Goal: Check status: Check status

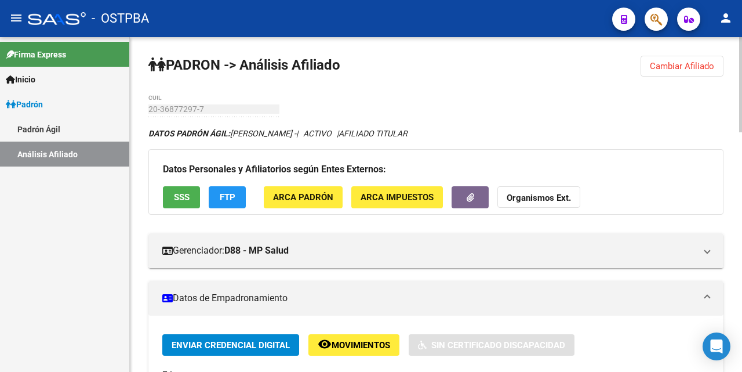
click at [684, 68] on span "Cambiar Afiliado" at bounding box center [682, 66] width 64 height 10
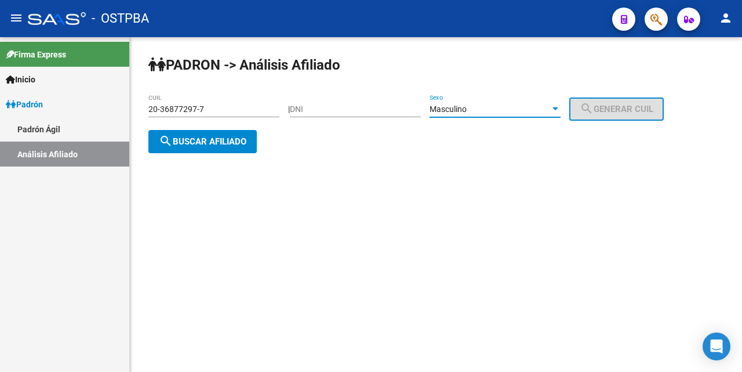
click at [558, 107] on div at bounding box center [556, 108] width 6 height 3
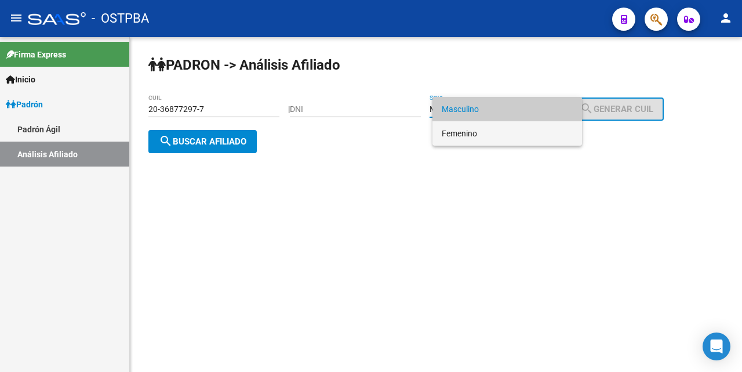
click at [469, 137] on span "Femenino" at bounding box center [507, 133] width 131 height 24
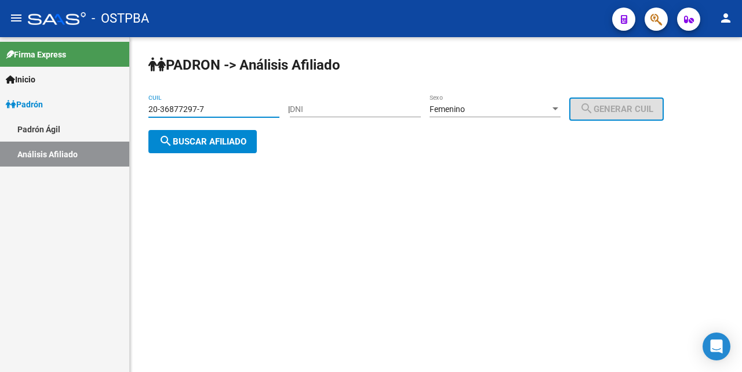
drag, startPoint x: 266, startPoint y: 114, endPoint x: 261, endPoint y: 104, distance: 10.6
click at [264, 110] on input "20-36877297-7" at bounding box center [213, 109] width 131 height 10
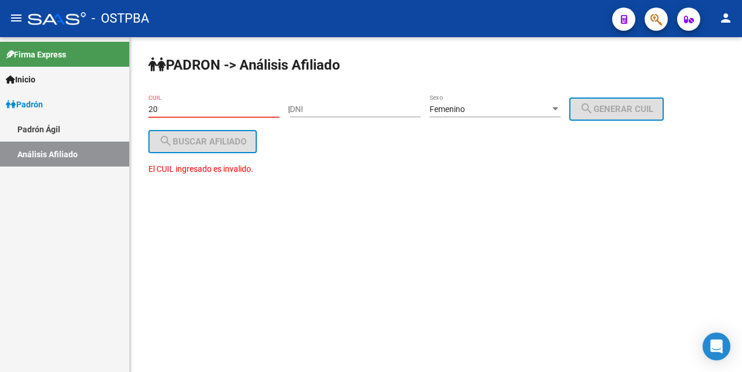
type input "2"
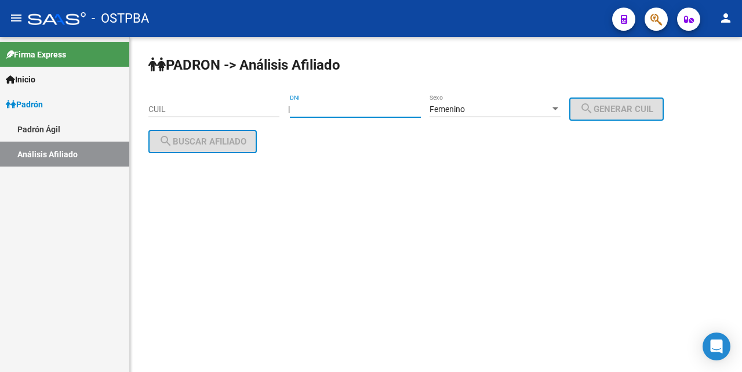
click at [311, 111] on input "DNI" at bounding box center [355, 109] width 131 height 10
type input "49390661"
click at [613, 104] on span "search Generar CUIL" at bounding box center [617, 109] width 74 height 10
type input "27-49390661-0"
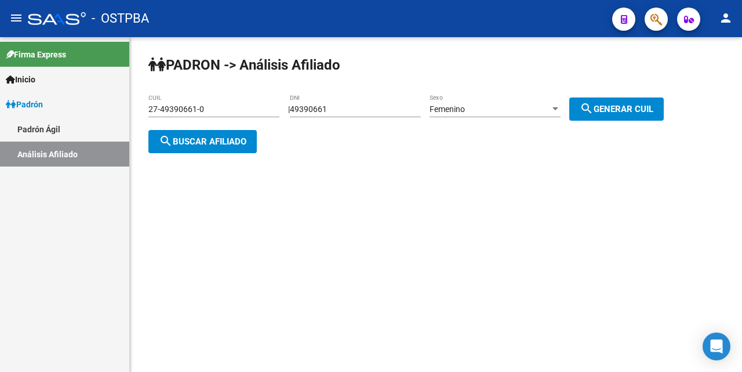
click at [217, 144] on span "search Buscar afiliado" at bounding box center [203, 141] width 88 height 10
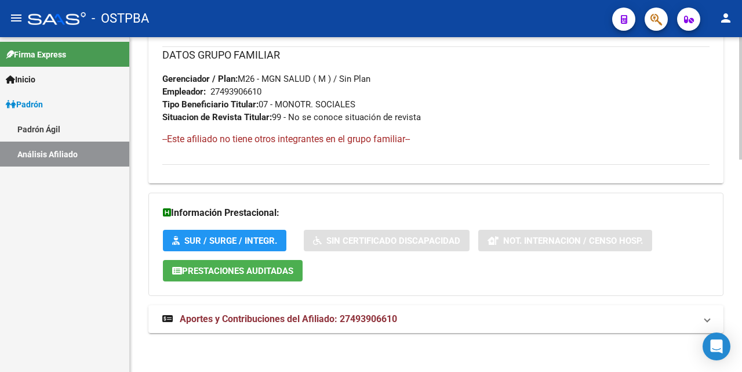
scroll to position [582, 0]
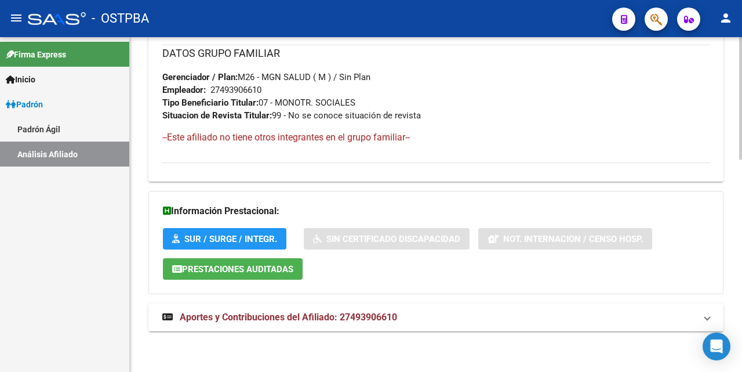
click at [268, 315] on span "Aportes y Contribuciones del Afiliado: 27493906610" at bounding box center [288, 316] width 217 height 11
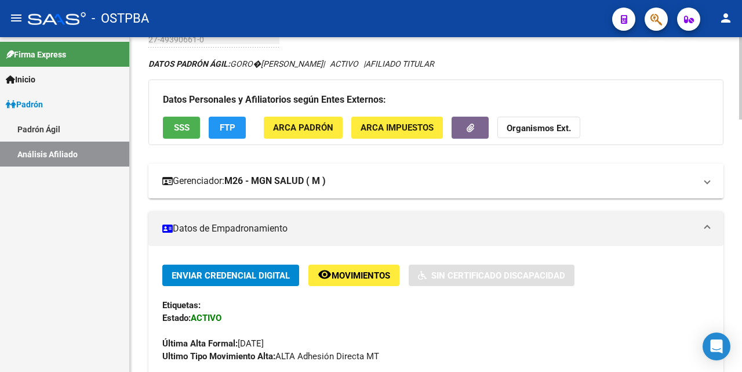
scroll to position [58, 0]
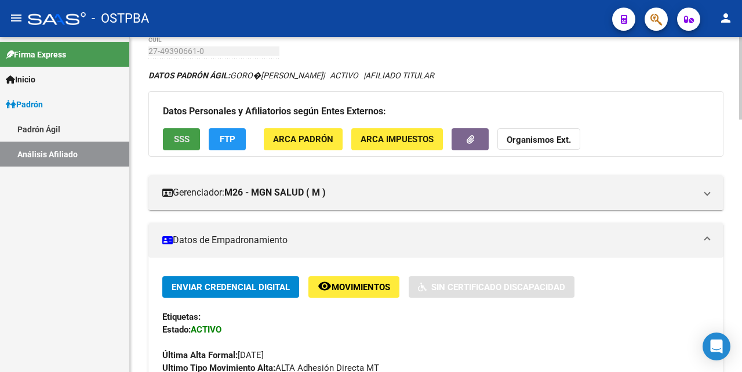
click at [170, 144] on button "SSS" at bounding box center [181, 138] width 37 height 21
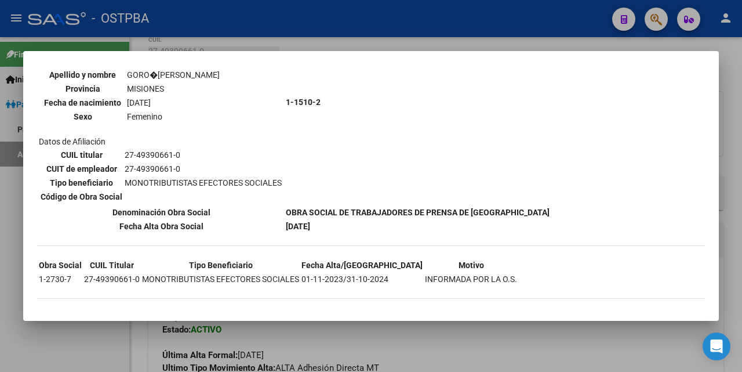
scroll to position [128, 0]
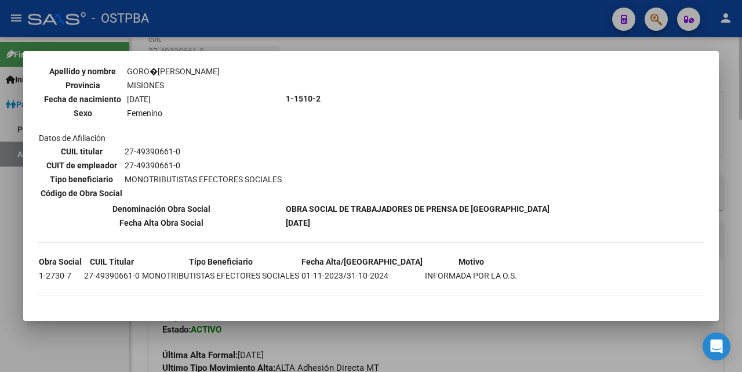
click at [494, 48] on div at bounding box center [371, 186] width 742 height 372
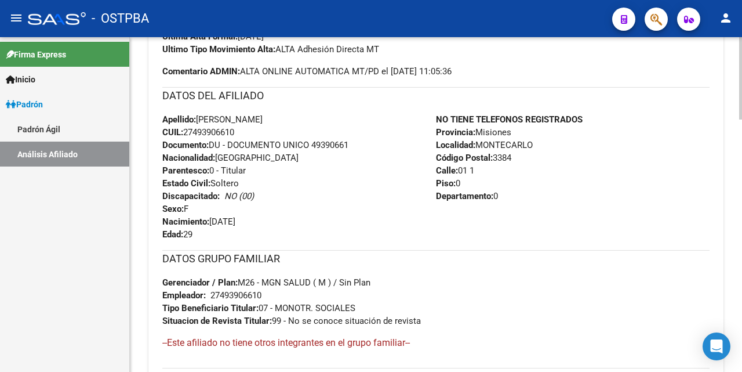
scroll to position [406, 0]
